Goal: Transaction & Acquisition: Purchase product/service

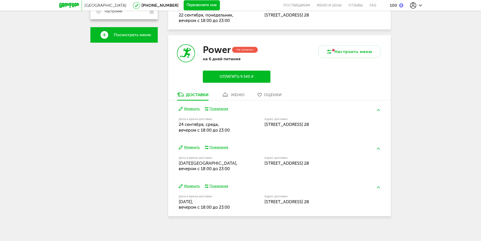
scroll to position [179, 0]
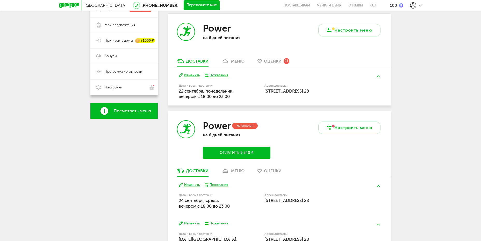
click at [231, 171] on link "меню" at bounding box center [233, 172] width 28 height 8
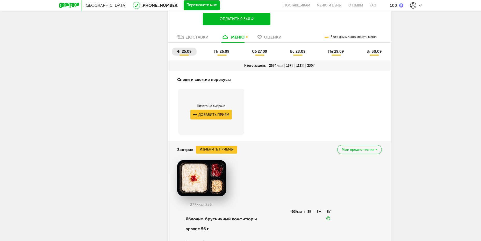
scroll to position [237, 0]
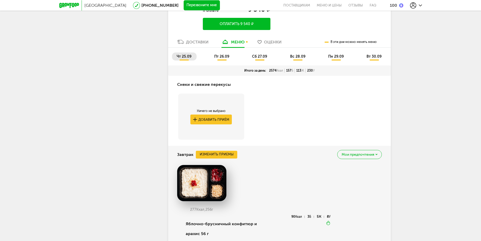
click at [393, 5] on div "100" at bounding box center [393, 5] width 7 height 5
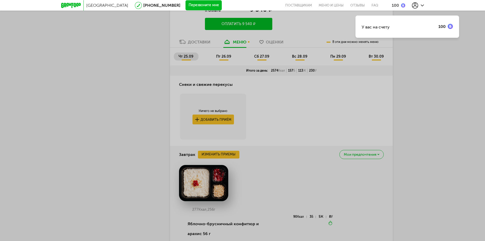
click at [402, 26] on div "У вас на счету 100" at bounding box center [407, 27] width 104 height 22
click at [460, 26] on div "У вас на счету 100" at bounding box center [242, 120] width 485 height 241
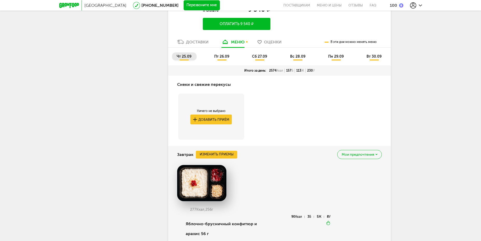
click at [453, 25] on div at bounding box center [240, 120] width 481 height 241
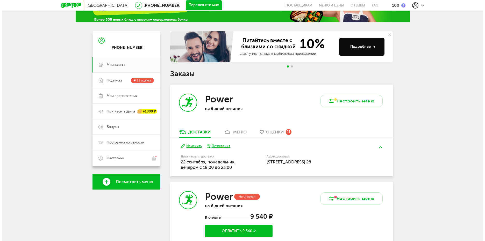
scroll to position [0, 0]
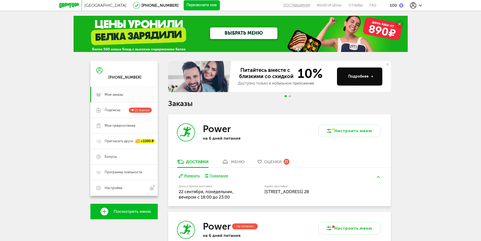
click at [304, 8] on button "поставщикам" at bounding box center [298, 5] width 30 height 11
click at [413, 89] on div at bounding box center [240, 120] width 481 height 241
click at [416, 6] on use at bounding box center [413, 5] width 6 height 6
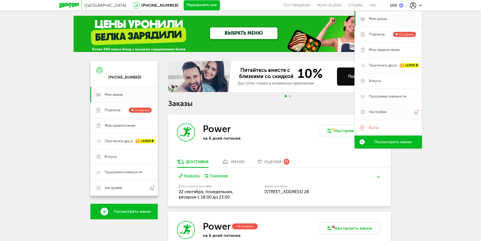
click at [377, 113] on span "Настройки" at bounding box center [378, 112] width 18 height 5
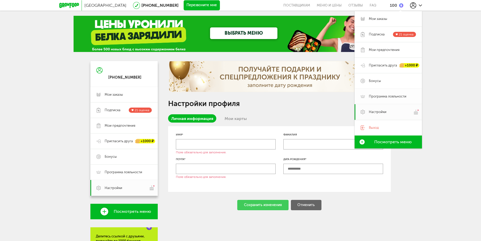
click at [374, 94] on link "Программа лояльности" at bounding box center [388, 97] width 67 height 16
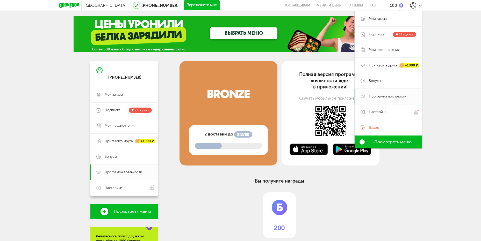
click at [224, 135] on span "2 доставки до" at bounding box center [218, 134] width 29 height 6
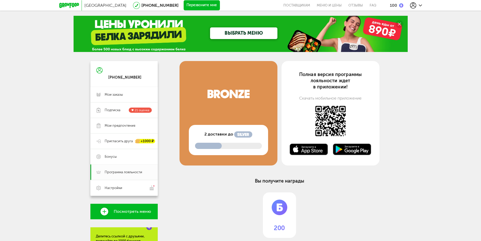
click at [421, 8] on div at bounding box center [416, 5] width 12 height 6
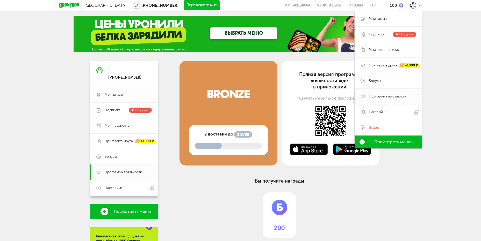
click at [115, 91] on link "Мои заказы" at bounding box center [123, 95] width 67 height 16
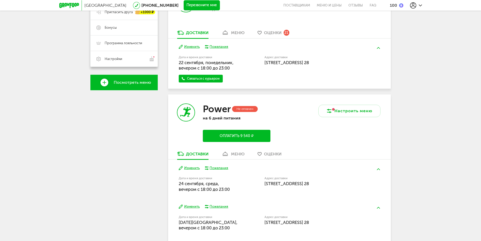
scroll to position [130, 0]
click at [238, 137] on button "Оплатить 9 540 ₽" at bounding box center [236, 136] width 67 height 12
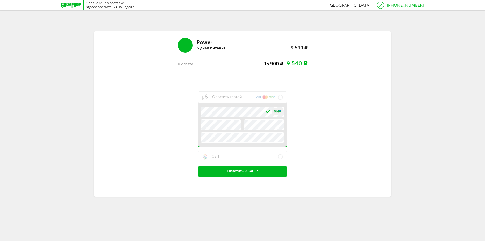
click at [244, 168] on button "Оплатить 9 540 ₽" at bounding box center [242, 172] width 89 height 10
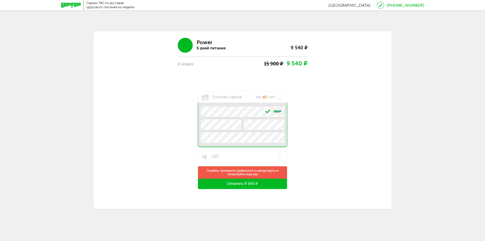
click at [242, 182] on button "Оплатить 9 540 ₽" at bounding box center [242, 184] width 89 height 10
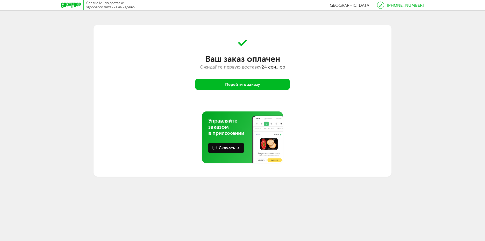
click at [246, 85] on button "Перейти к заказу" at bounding box center [242, 84] width 94 height 11
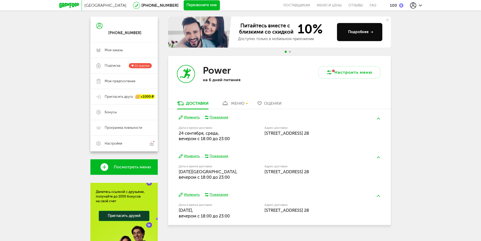
scroll to position [52, 0]
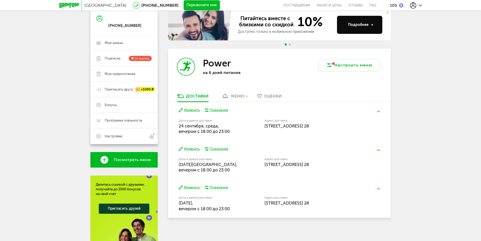
click at [189, 111] on button "Изменить" at bounding box center [189, 110] width 21 height 5
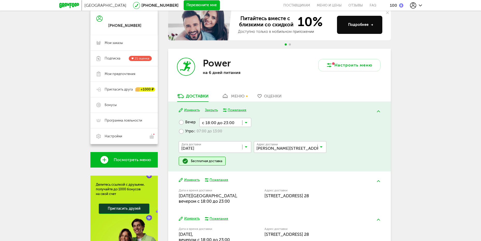
click at [245, 146] on icon at bounding box center [246, 148] width 3 height 5
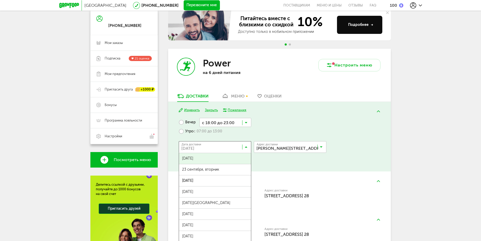
click at [226, 159] on span "[DATE]" at bounding box center [215, 158] width 72 height 11
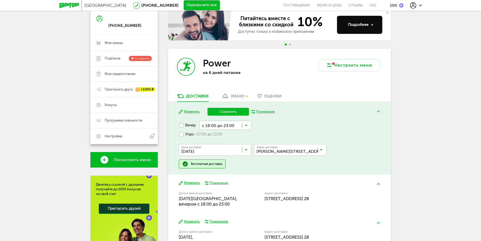
click at [231, 112] on button "Сохранить" at bounding box center [228, 112] width 41 height 8
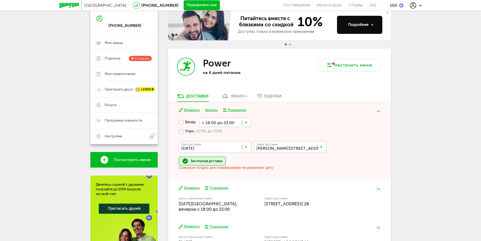
click at [188, 131] on label "Утро с 07:00 до 13:00" at bounding box center [201, 131] width 44 height 9
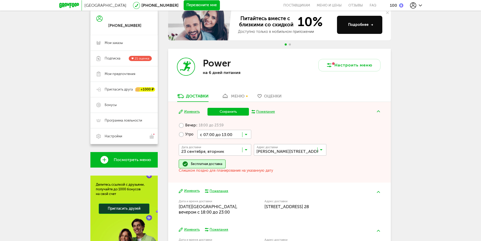
click at [227, 111] on button "Сохранить" at bounding box center [228, 112] width 41 height 8
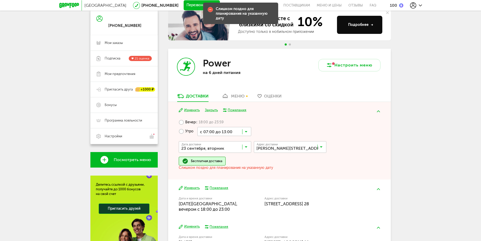
click at [191, 112] on button "Изменить" at bounding box center [189, 110] width 21 height 5
click at [189, 122] on label "Вечер с 18:00 до 23:59" at bounding box center [201, 122] width 45 height 9
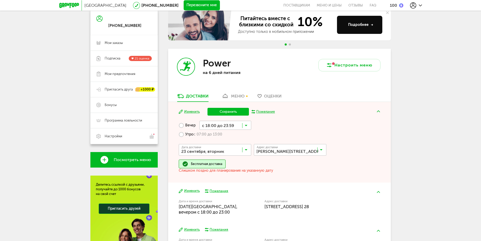
click at [191, 112] on button "Изменить" at bounding box center [189, 112] width 21 height 5
click at [243, 126] on input "Search for option" at bounding box center [225, 125] width 52 height 9
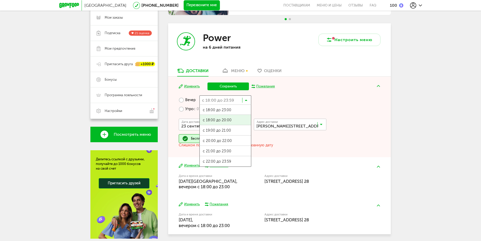
scroll to position [78, 0]
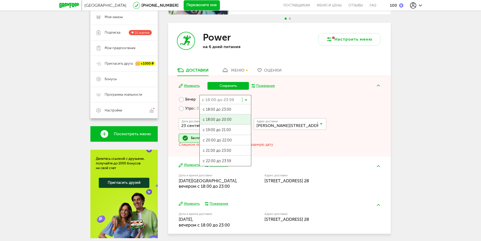
click at [282, 95] on div "Вечер с 18:00 до 23:59 Загрузка... с 18:00 до 23:00 с 18:00 до 20:00 с 19:00 до…" at bounding box center [279, 121] width 201 height 52
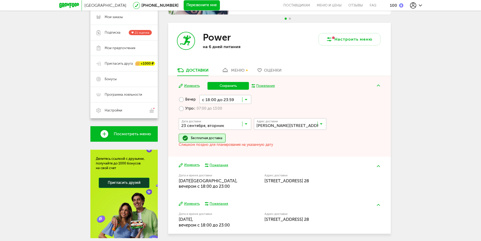
click at [242, 100] on input "Search for option" at bounding box center [225, 99] width 52 height 9
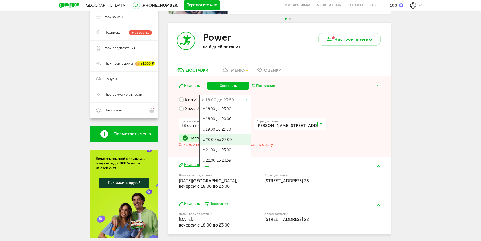
scroll to position [0, 0]
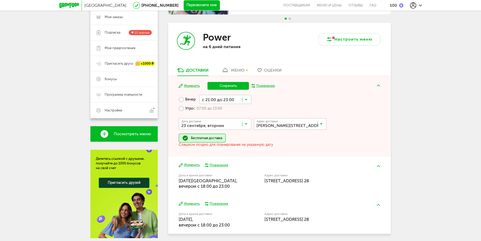
click at [227, 147] on span "с 21:00 до 23:00" at bounding box center [225, 151] width 51 height 11
click at [226, 86] on button "Сохранить" at bounding box center [228, 86] width 41 height 8
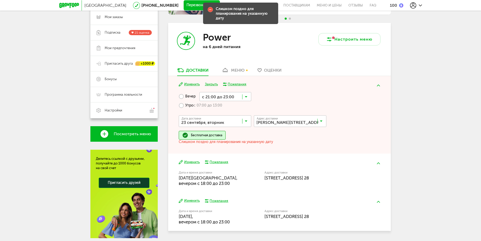
click at [221, 118] on input "Search for option" at bounding box center [216, 122] width 73 height 9
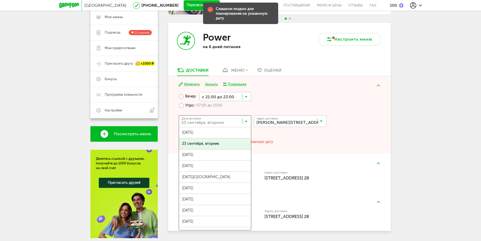
click at [217, 143] on span "23 сентября, вторник" at bounding box center [215, 144] width 72 height 11
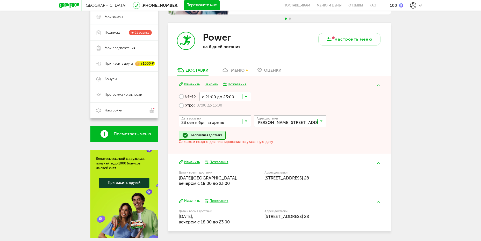
click at [185, 84] on button "Изменить" at bounding box center [189, 84] width 21 height 5
click at [187, 83] on button "Изменить" at bounding box center [189, 84] width 21 height 5
click at [195, 135] on div "Бесплатная доставка" at bounding box center [206, 135] width 31 height 4
click at [220, 125] on input "Search for option" at bounding box center [216, 122] width 73 height 9
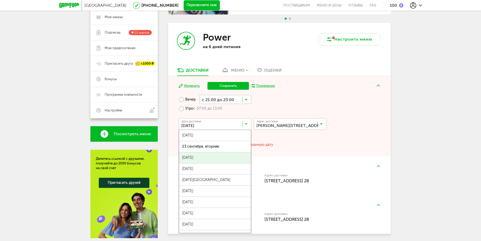
click at [217, 154] on span "[DATE]" at bounding box center [215, 158] width 72 height 11
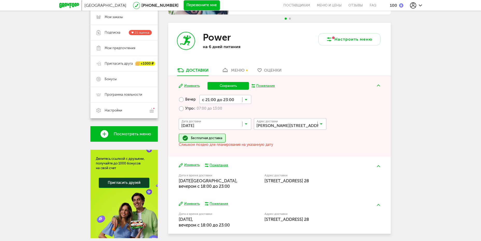
click at [229, 125] on input "Search for option" at bounding box center [216, 125] width 73 height 9
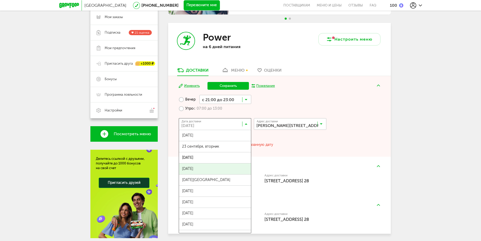
click at [219, 169] on span "[DATE]" at bounding box center [215, 169] width 72 height 11
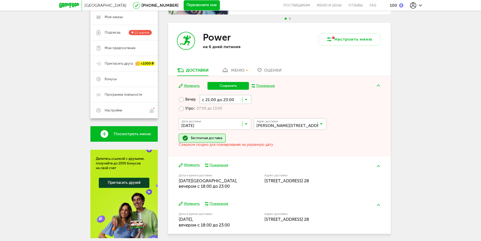
click at [231, 125] on input "Search for option" at bounding box center [216, 125] width 73 height 9
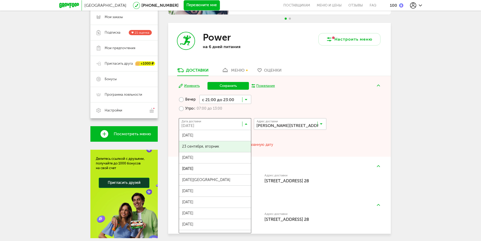
click at [211, 145] on span "23 сентября, вторник" at bounding box center [215, 146] width 72 height 11
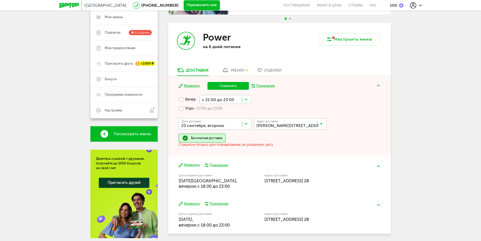
click at [234, 83] on button "Сохранить" at bounding box center [228, 86] width 41 height 8
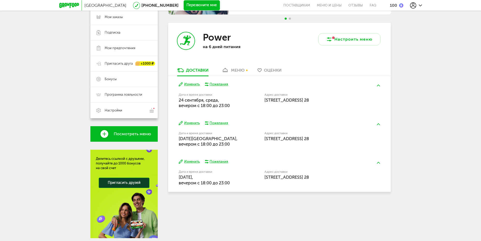
click at [185, 85] on button "Изменить" at bounding box center [189, 84] width 21 height 5
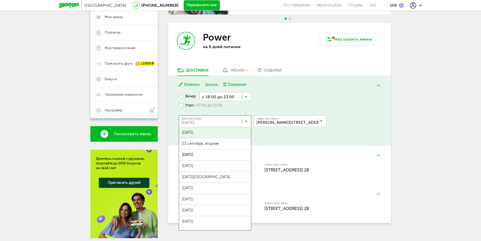
click at [240, 119] on input "Search for option" at bounding box center [216, 122] width 73 height 9
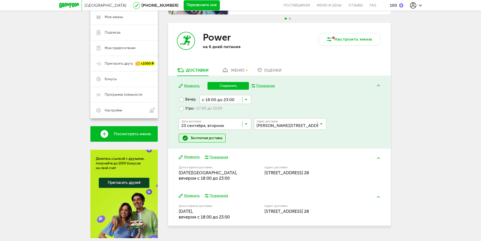
click at [224, 142] on span "23 сентября, вторник" at bounding box center [215, 146] width 72 height 11
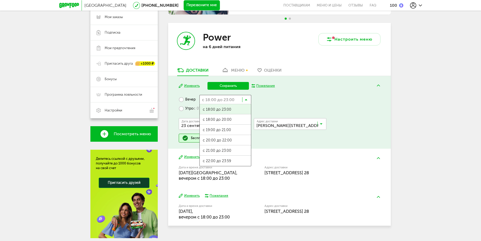
click at [244, 99] on input "Search for option" at bounding box center [225, 99] width 52 height 9
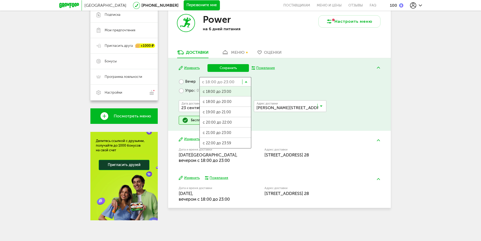
click at [289, 88] on div "Вечер с 18:00 до 23:00 Загрузка... с 18:00 до 23:00 с 18:00 до 20:00 с 19:00 до…" at bounding box center [279, 101] width 201 height 48
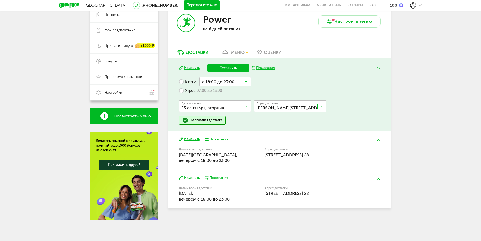
click at [237, 67] on button "Сохранить" at bounding box center [228, 68] width 41 height 8
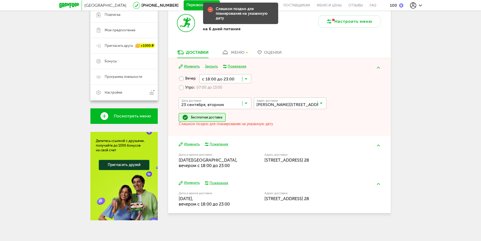
click at [187, 86] on label "Утро с 07:00 до 13:00" at bounding box center [201, 87] width 44 height 9
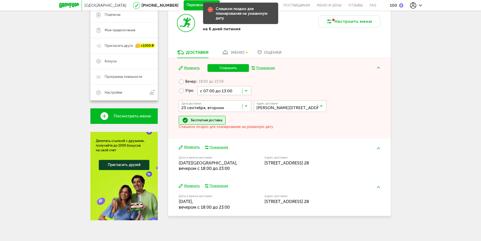
click at [229, 69] on button "Сохранить" at bounding box center [228, 68] width 41 height 8
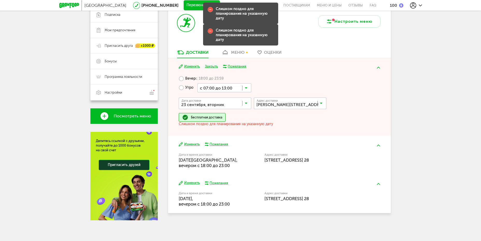
click at [240, 101] on input "Search for option" at bounding box center [216, 104] width 73 height 9
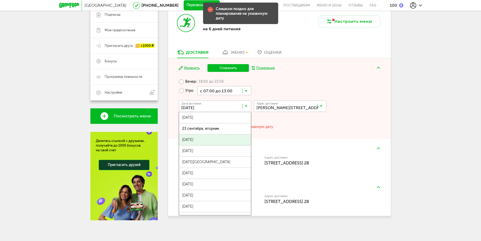
click at [217, 139] on span "24 сентября, среда" at bounding box center [215, 140] width 72 height 11
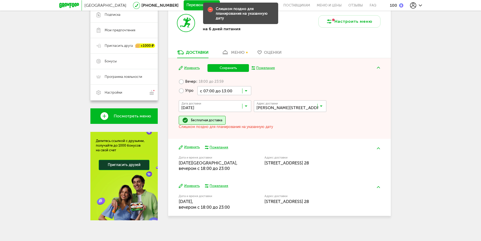
click at [224, 66] on button "Сохранить" at bounding box center [228, 68] width 41 height 8
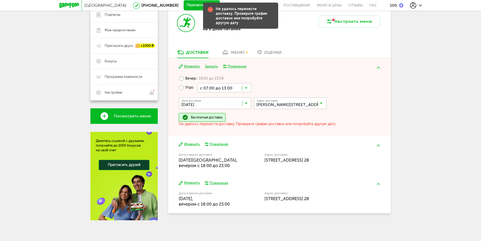
click at [185, 79] on label "Вечер с 18:00 до 23:59" at bounding box center [201, 78] width 45 height 9
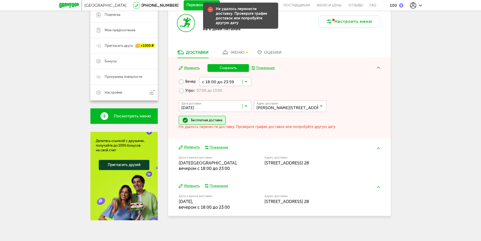
click at [224, 69] on button "Сохранить" at bounding box center [228, 68] width 41 height 8
